Goal: Task Accomplishment & Management: Complete application form

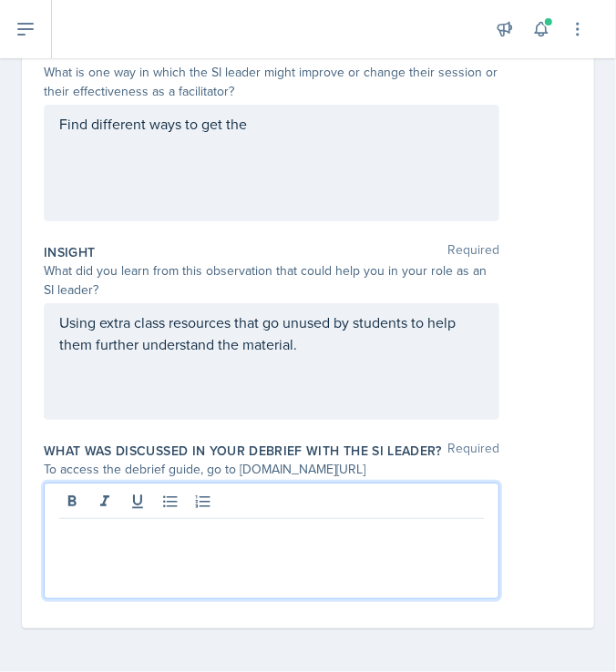
click at [352, 333] on p "Using extra class resources that go unused by students to help them further und…" at bounding box center [271, 334] width 424 height 44
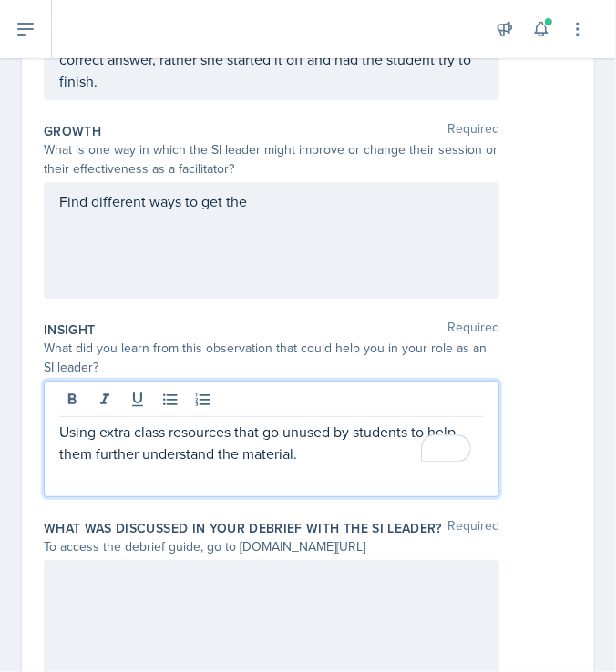
click at [312, 216] on div "Find different ways to get the" at bounding box center [271, 240] width 455 height 117
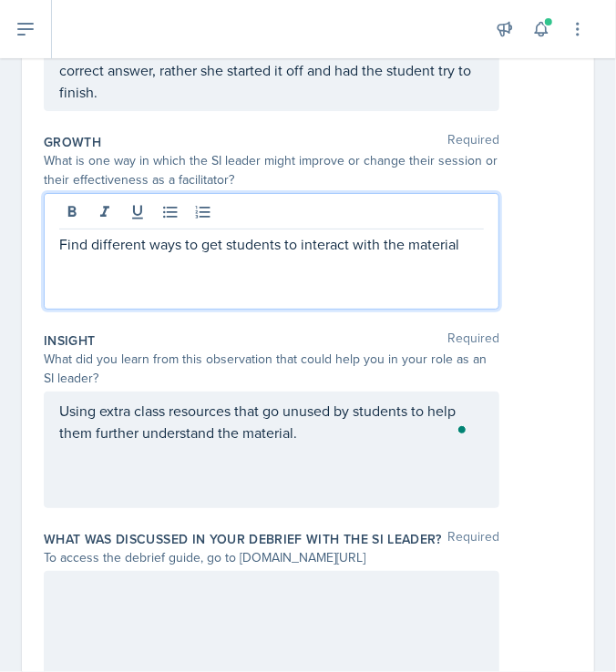
scroll to position [567, 0]
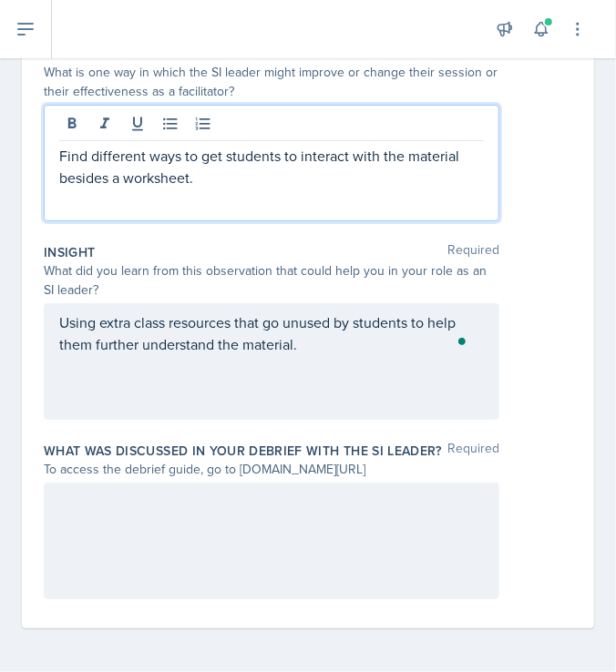
click at [261, 527] on div at bounding box center [271, 541] width 455 height 117
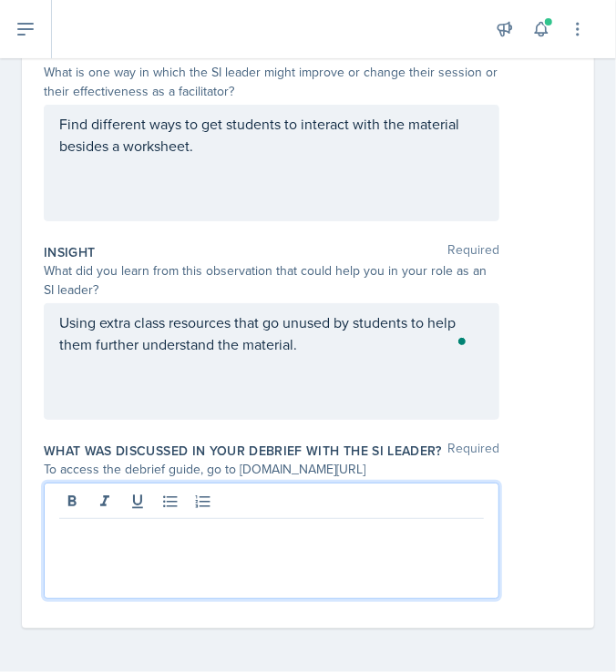
scroll to position [568, 0]
drag, startPoint x: 261, startPoint y: 527, endPoint x: 268, endPoint y: 562, distance: 35.4
click at [268, 562] on div "I complimented her" at bounding box center [271, 541] width 455 height 117
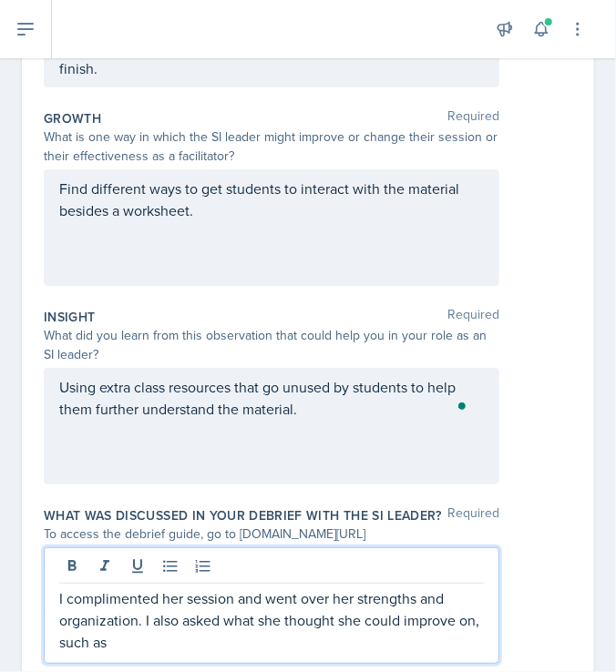
scroll to position [567, 0]
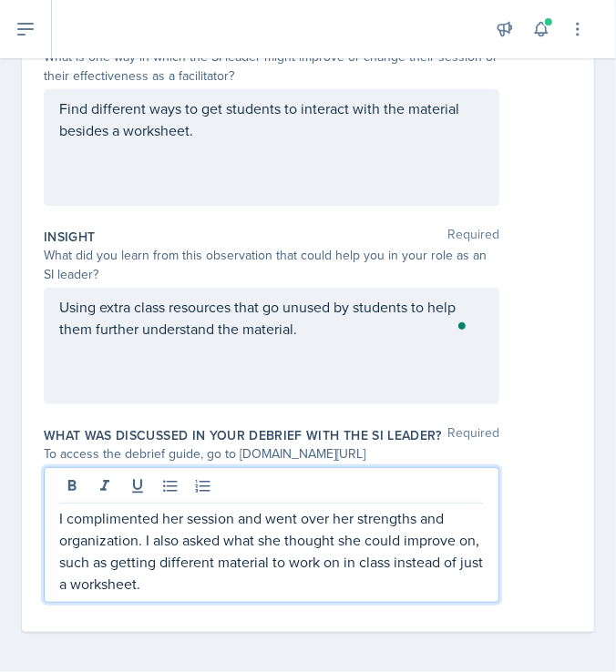
click at [274, 583] on p "I complimented her session and went over her strengths and organization. I also…" at bounding box center [271, 550] width 424 height 87
click at [272, 595] on p "I complimented her session and went over her strengths and organization. I also…" at bounding box center [271, 550] width 424 height 87
click at [217, 595] on p "I complimented her session and went over her strengths and organization. I also…" at bounding box center [271, 550] width 424 height 87
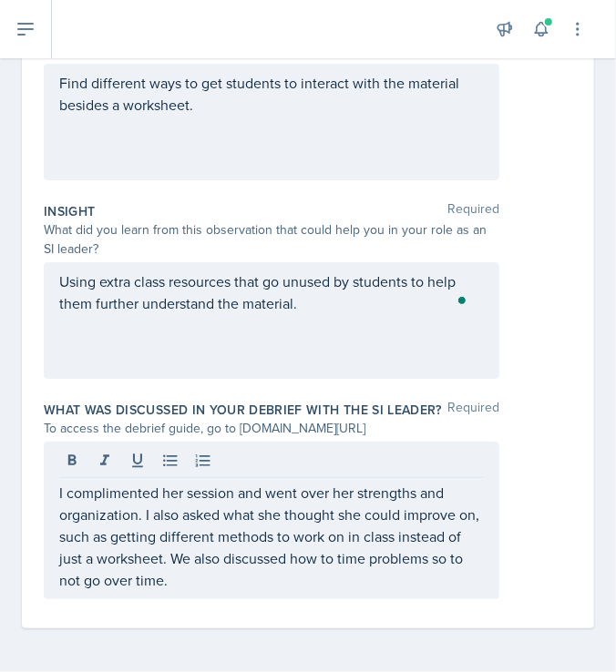
click at [161, 644] on div "Date [DATE] [DATE] 28 29 30 1 2 3 4 5 6 7 8 9 10 11 12 13 14 15 16 17 18 19 20 …" at bounding box center [308, 111] width 616 height 1122
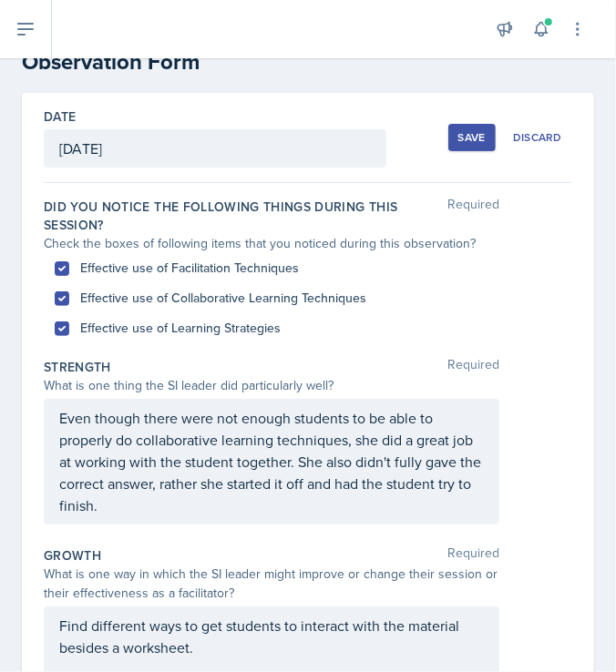
scroll to position [0, 0]
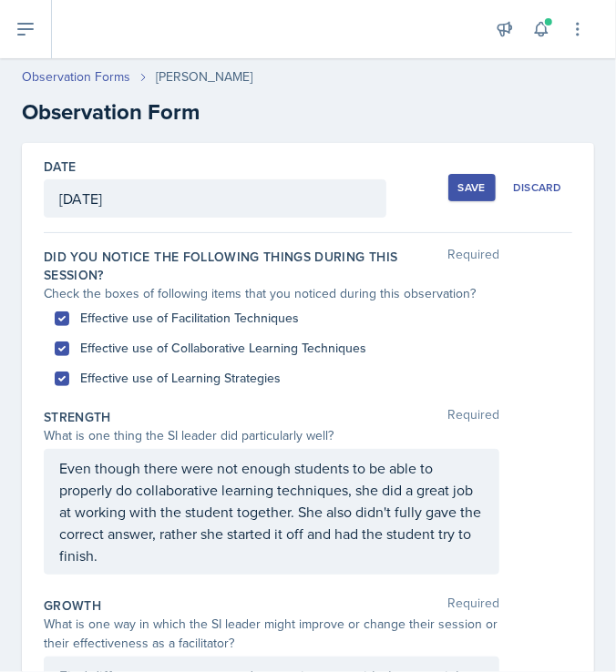
click at [461, 191] on div "Save" at bounding box center [471, 187] width 27 height 15
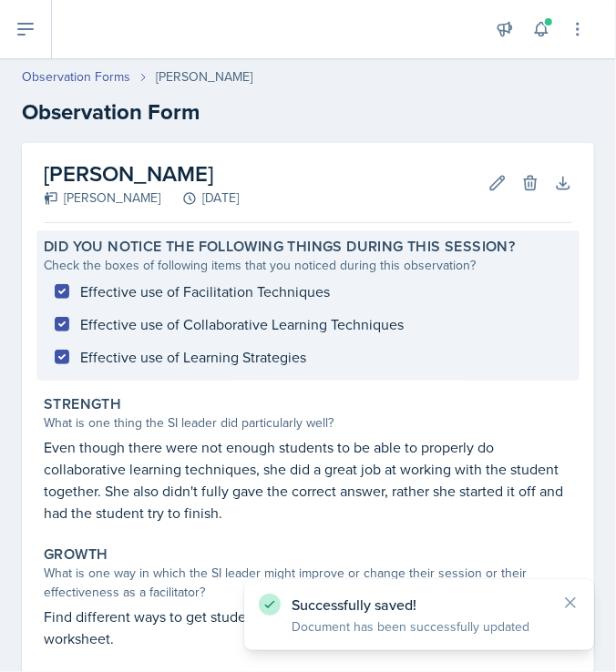
scroll to position [358, 0]
